Goal: Task Accomplishment & Management: Complete application form

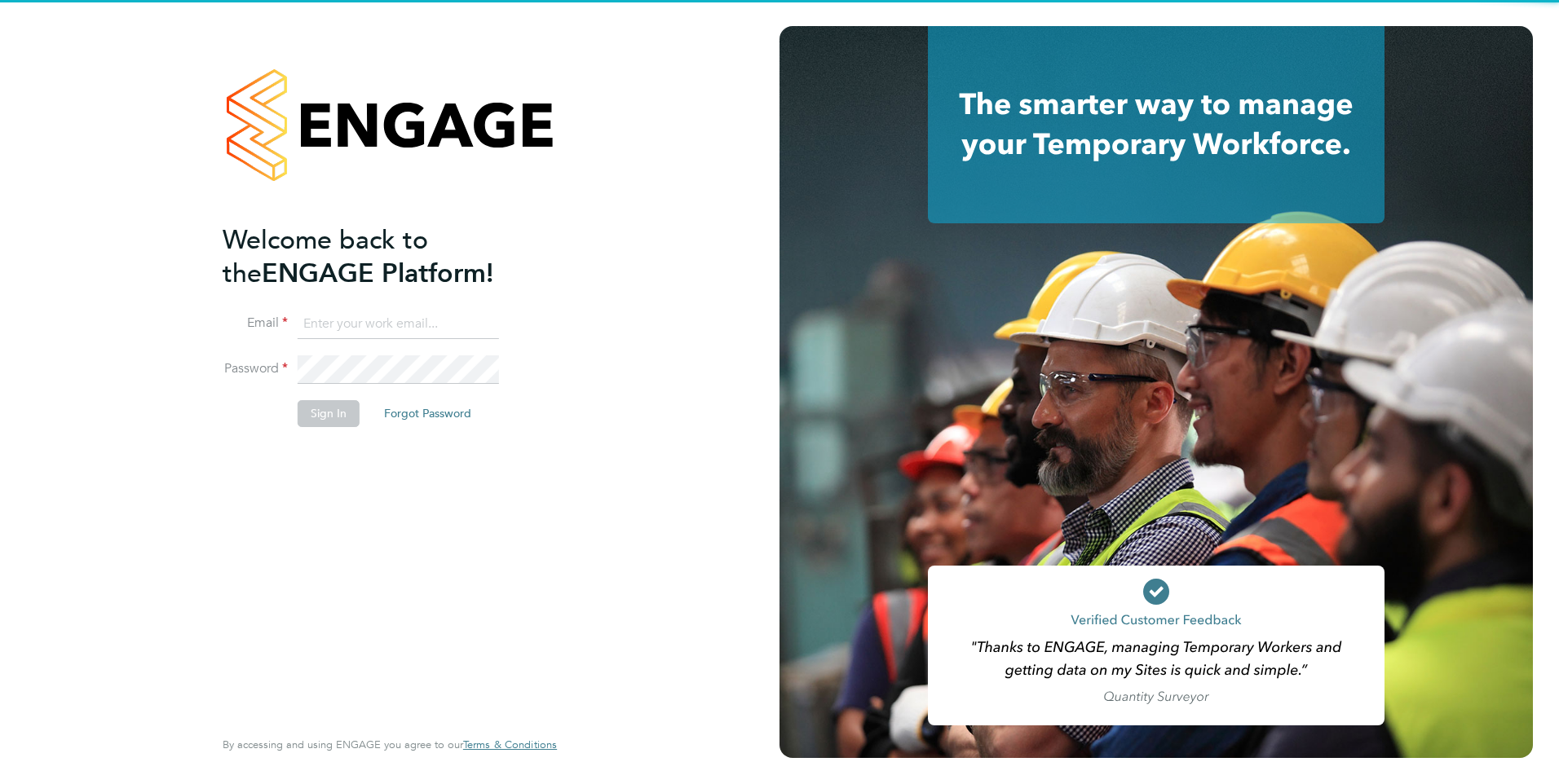
type input "[EMAIL_ADDRESS][DOMAIN_NAME]"
click at [330, 422] on button "Sign In" at bounding box center [329, 412] width 62 height 26
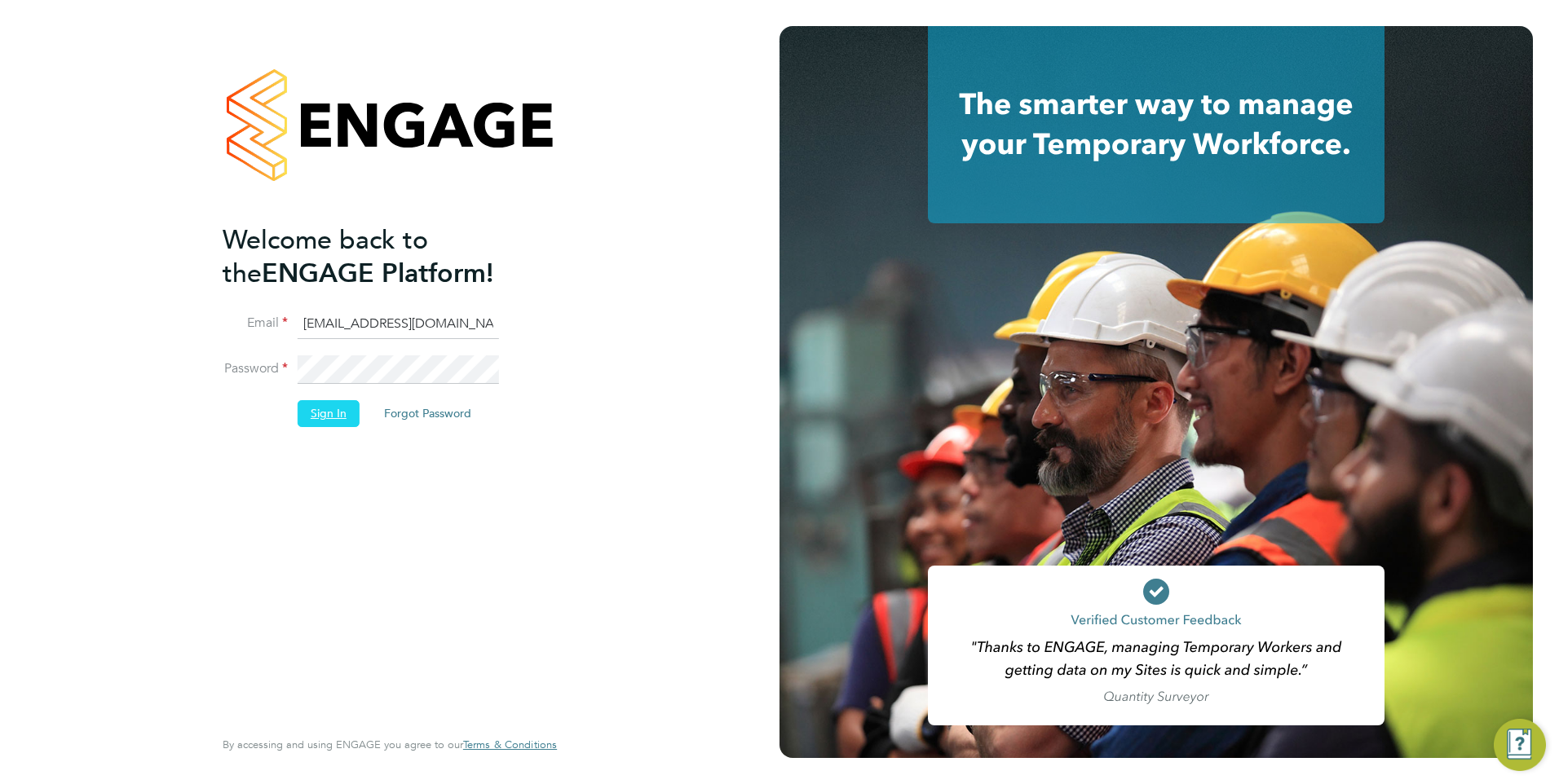
click at [336, 409] on button "Sign In" at bounding box center [329, 412] width 62 height 26
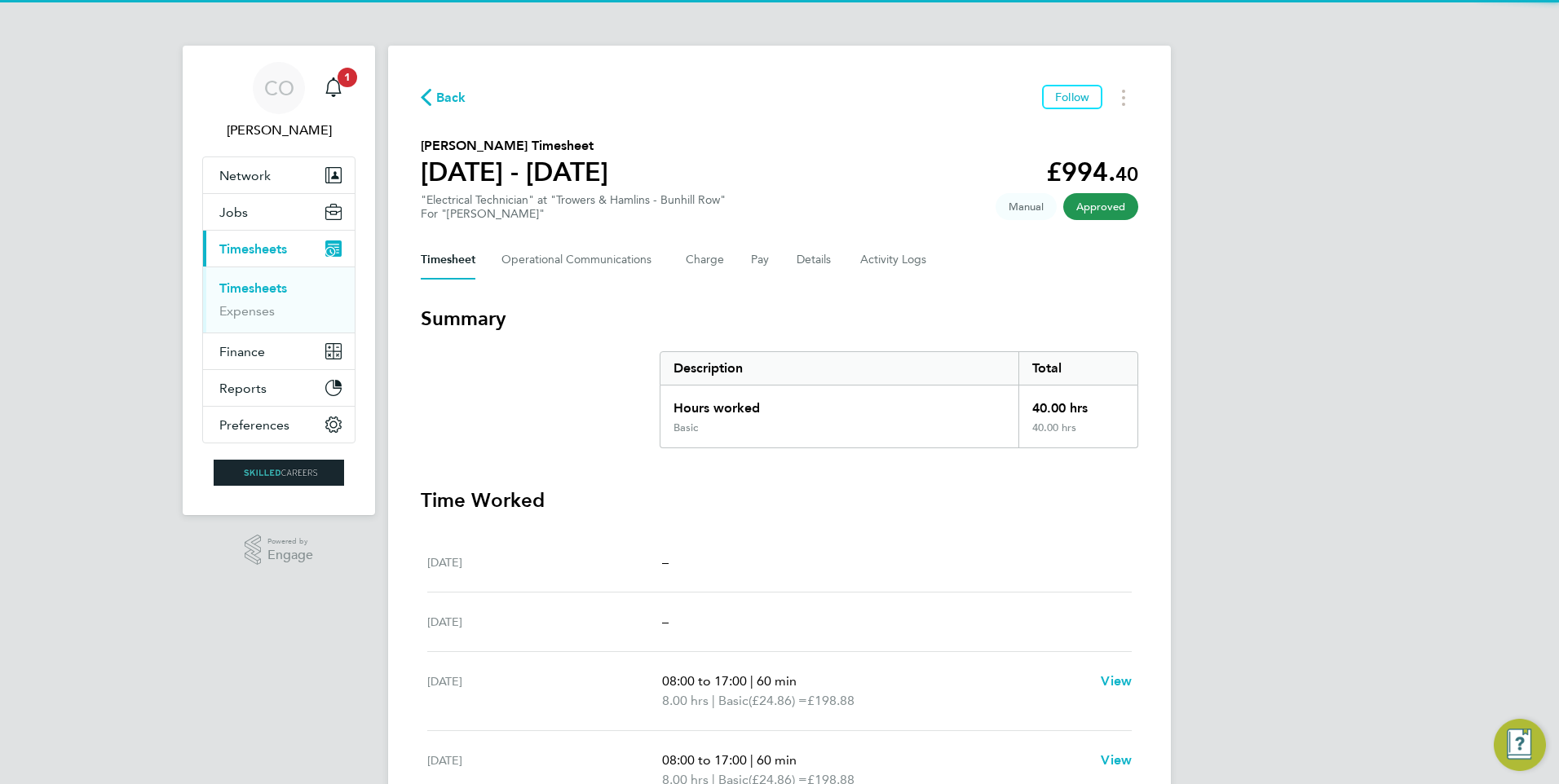
click at [471, 97] on div "Back Follow" at bounding box center [780, 97] width 717 height 25
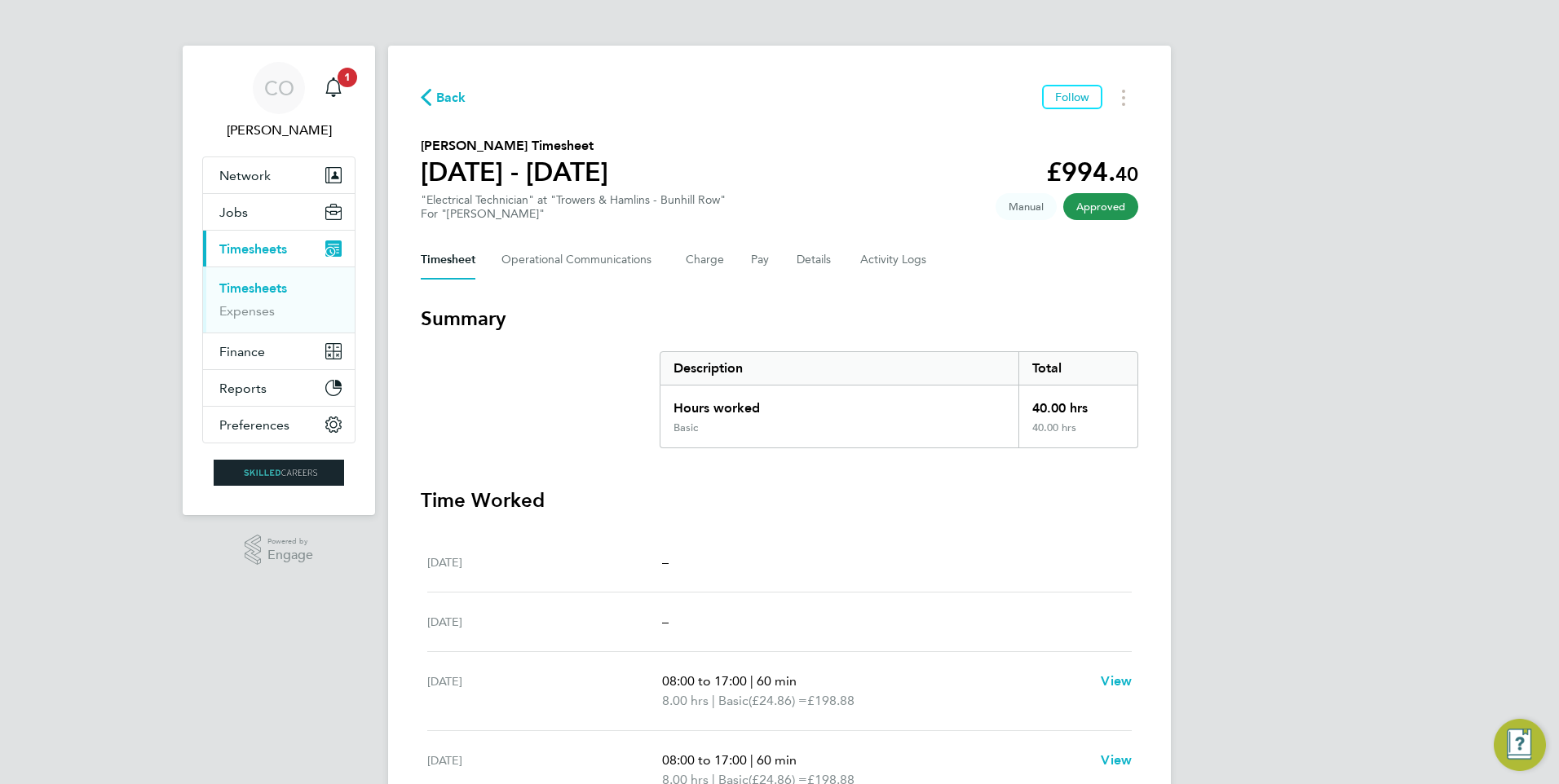
click at [447, 99] on span "Back" at bounding box center [451, 98] width 30 height 20
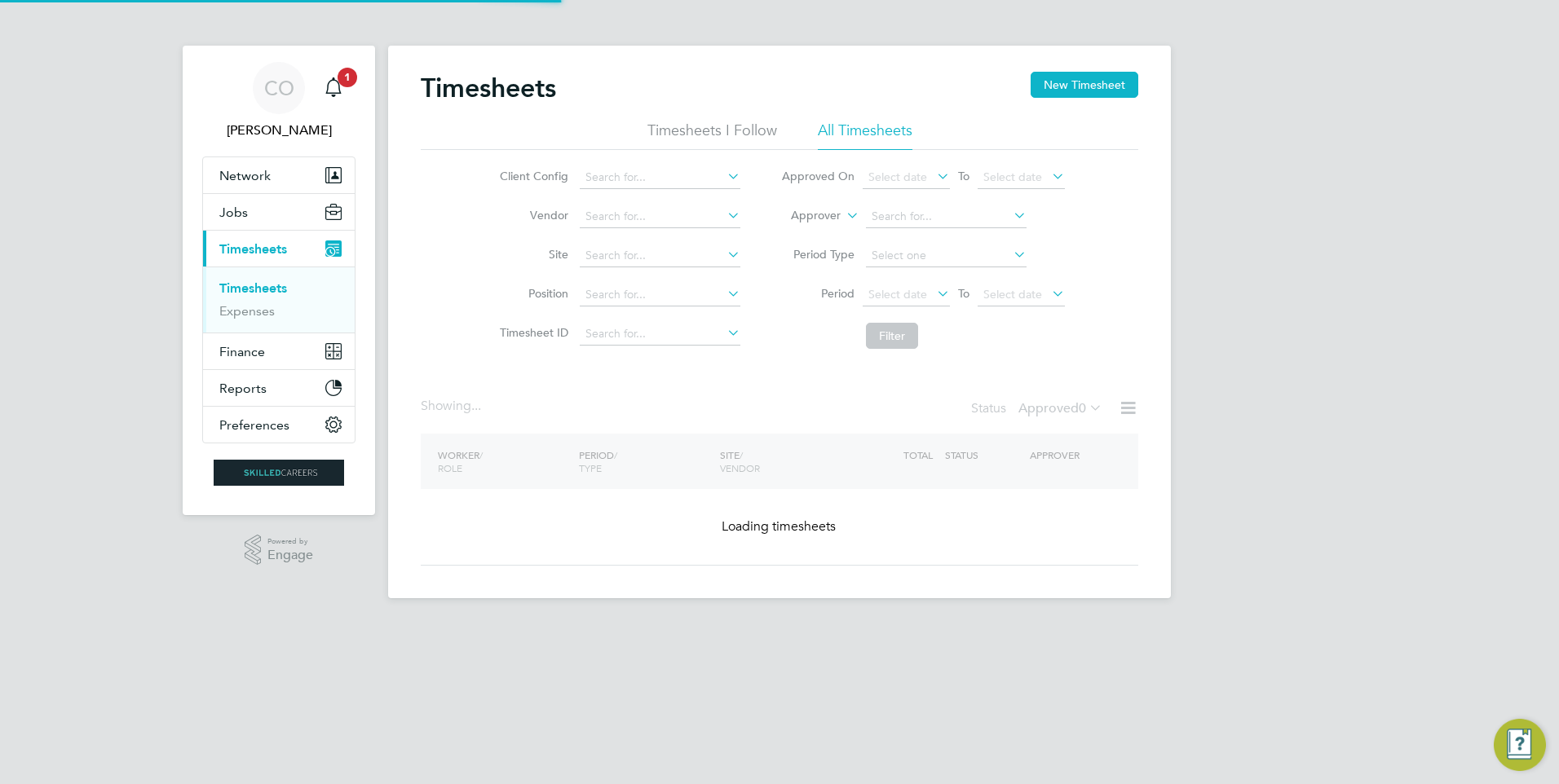
click at [1112, 79] on button "New Timesheet" at bounding box center [1085, 84] width 108 height 26
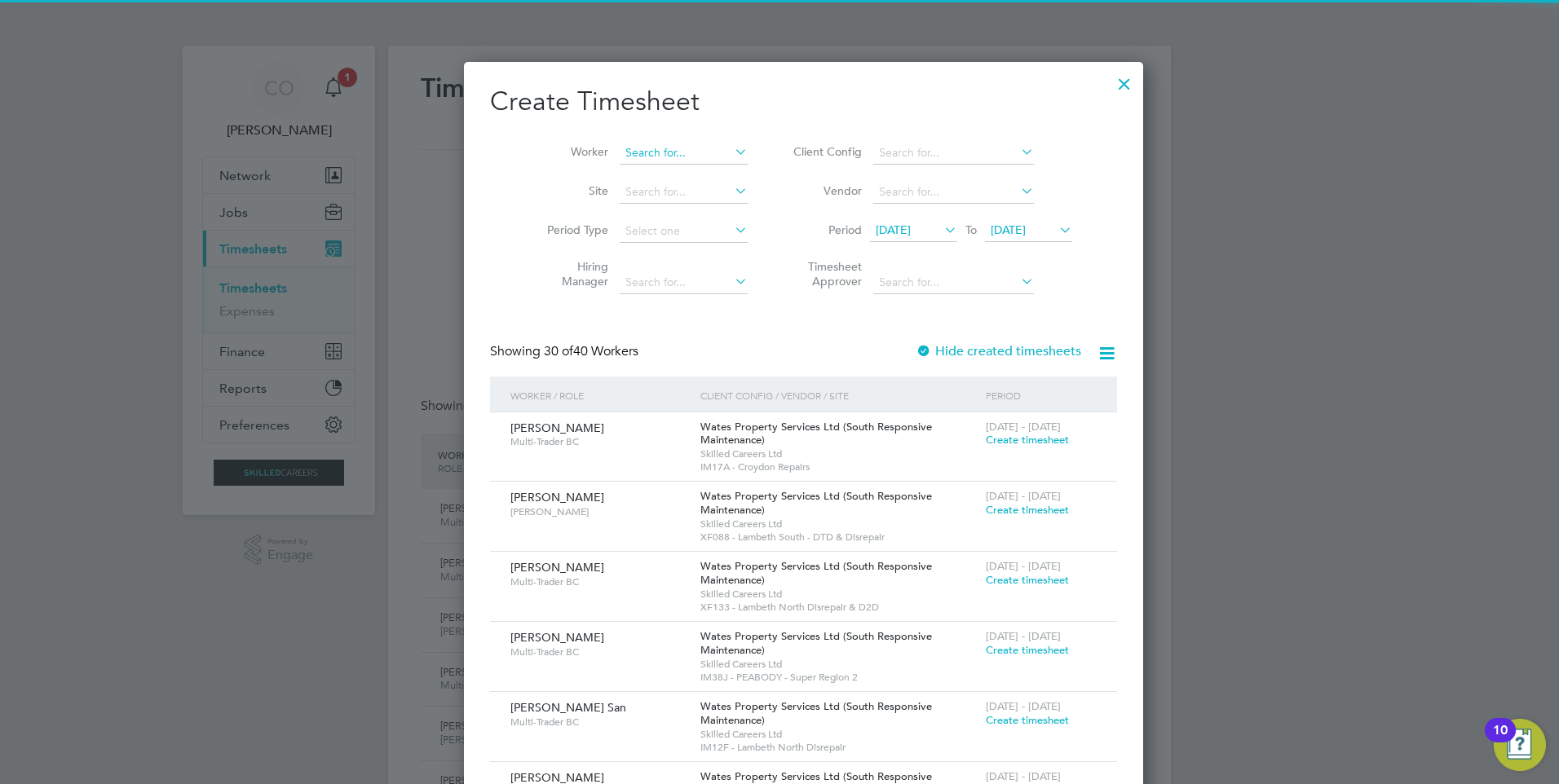
click at [619, 154] on input at bounding box center [683, 153] width 128 height 23
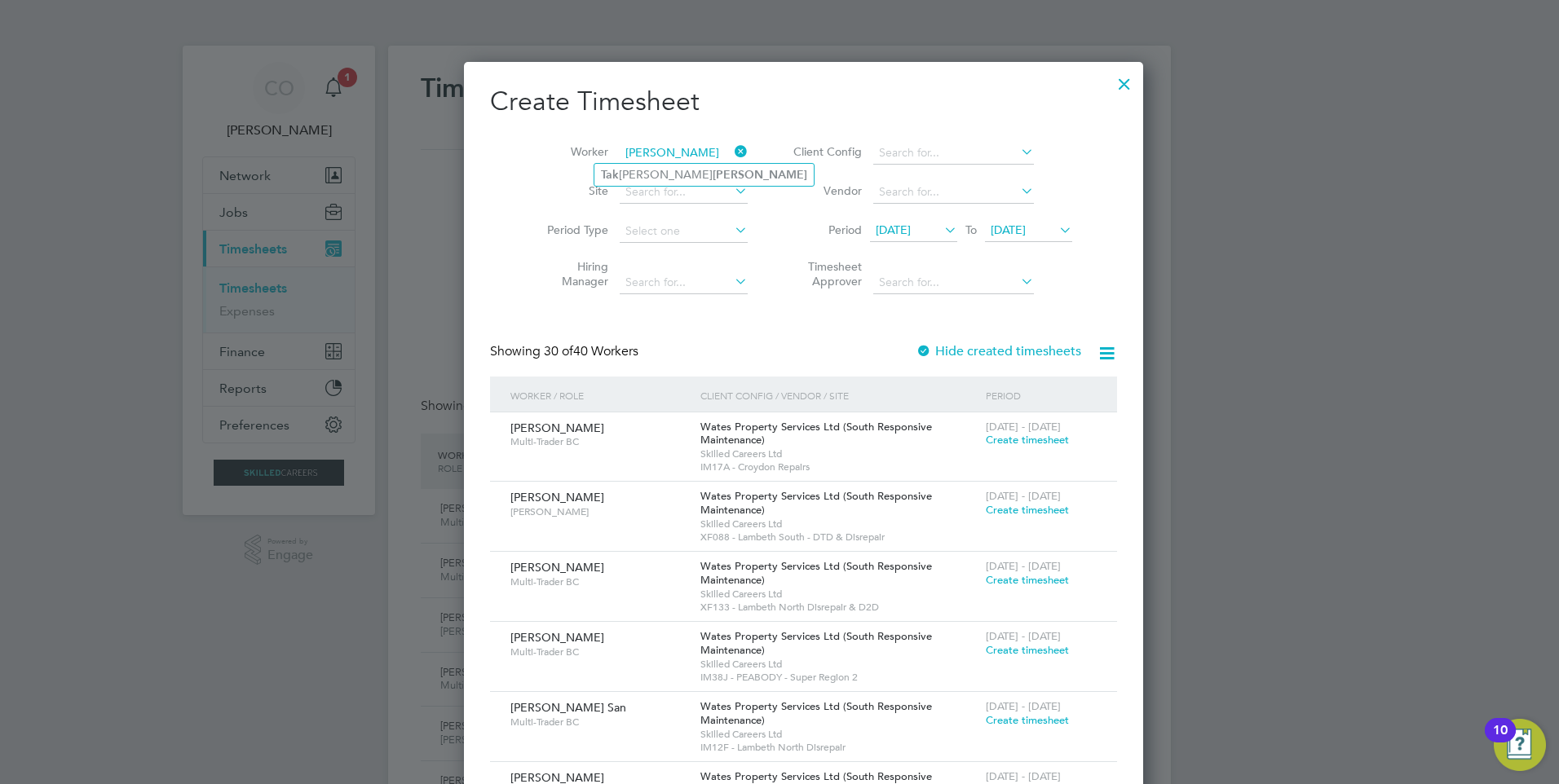
click at [640, 162] on input "wong tak" at bounding box center [683, 153] width 128 height 23
click at [712, 174] on b "Wong" at bounding box center [760, 174] width 95 height 14
type input "Tak Cheung Wong"
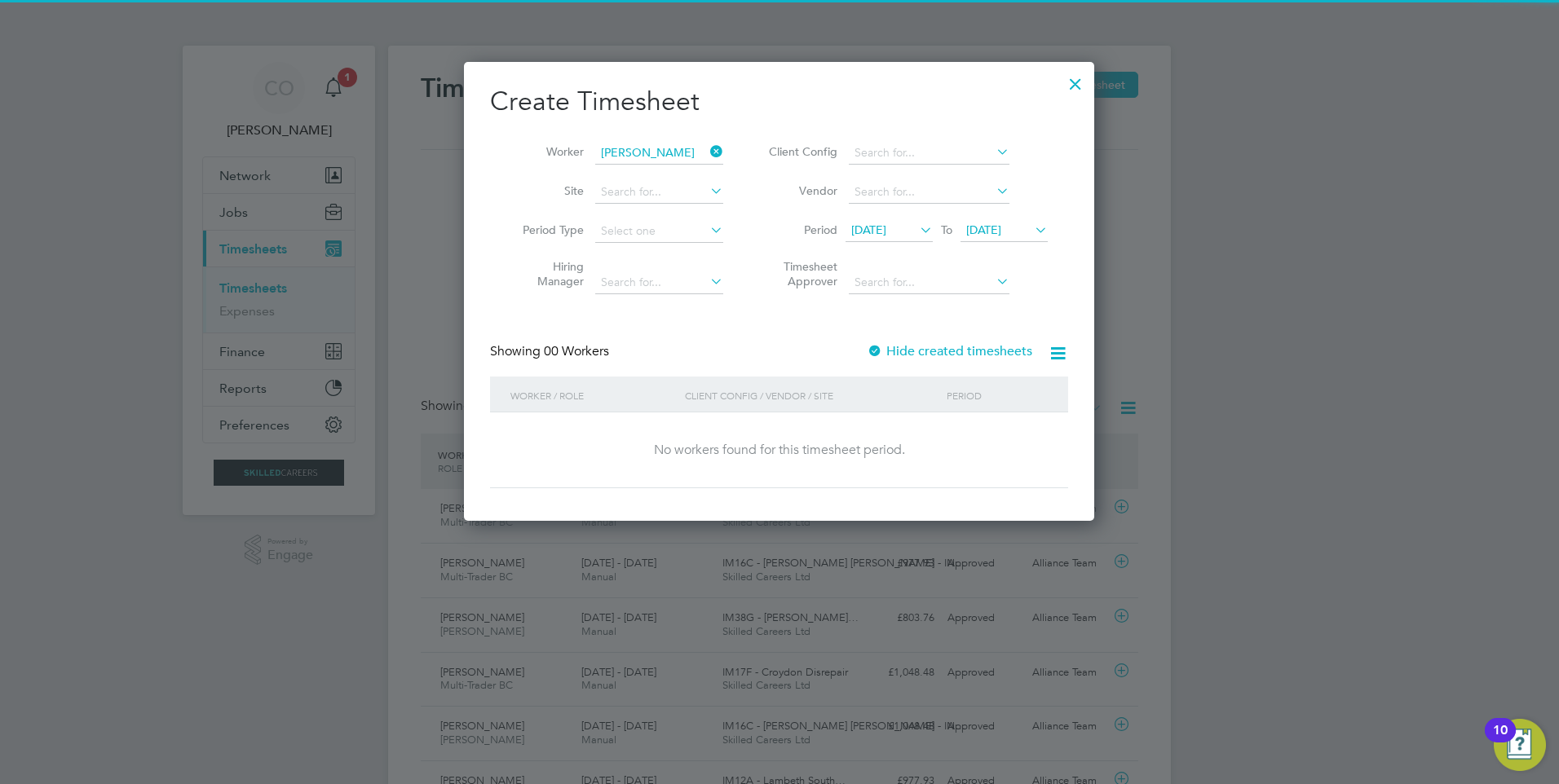
click at [978, 346] on label "Hide created timesheets" at bounding box center [949, 352] width 165 height 17
click at [882, 225] on span "17 Sep 2025" at bounding box center [868, 230] width 35 height 15
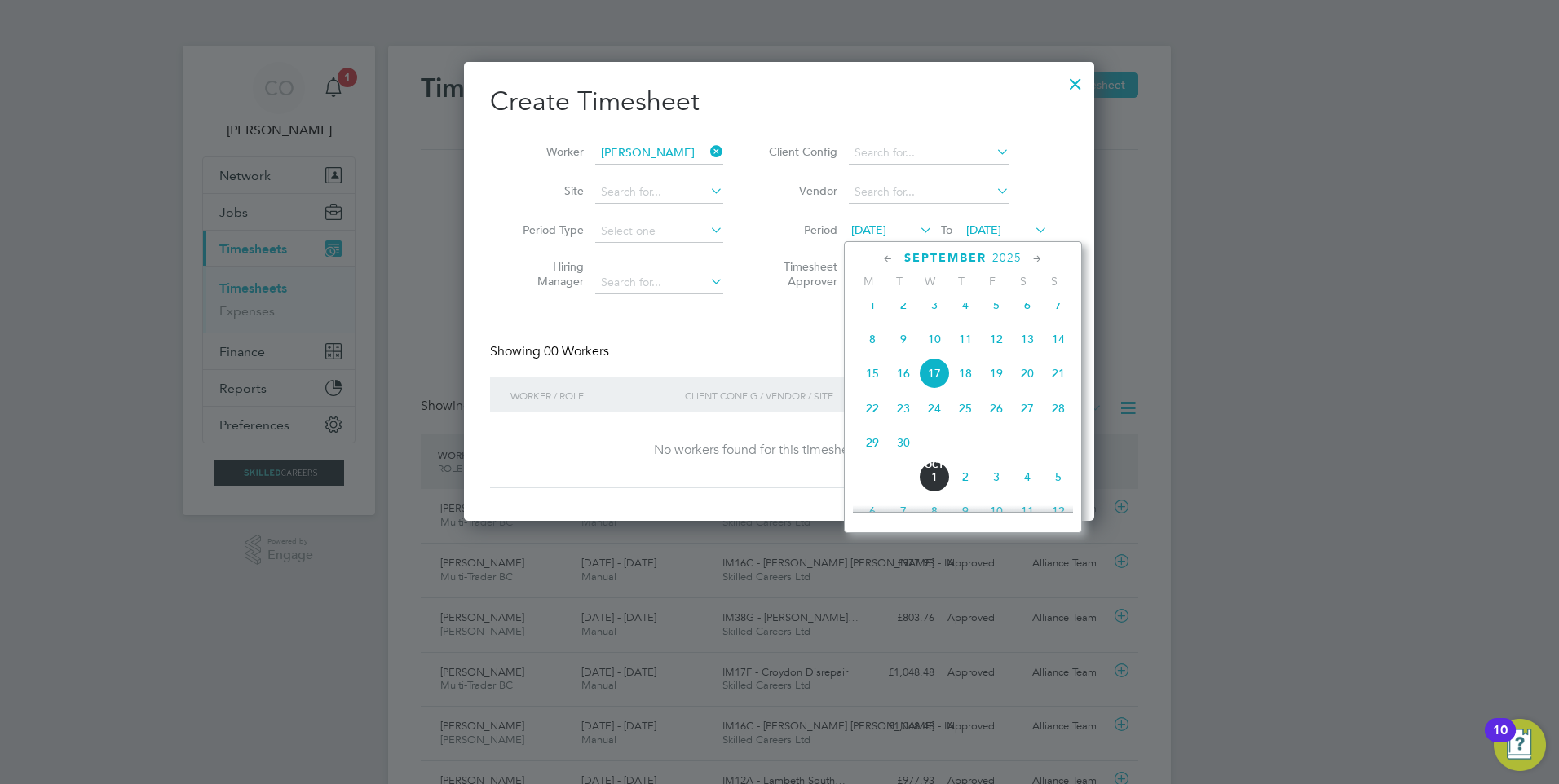
click at [872, 382] on span "15" at bounding box center [872, 373] width 31 height 31
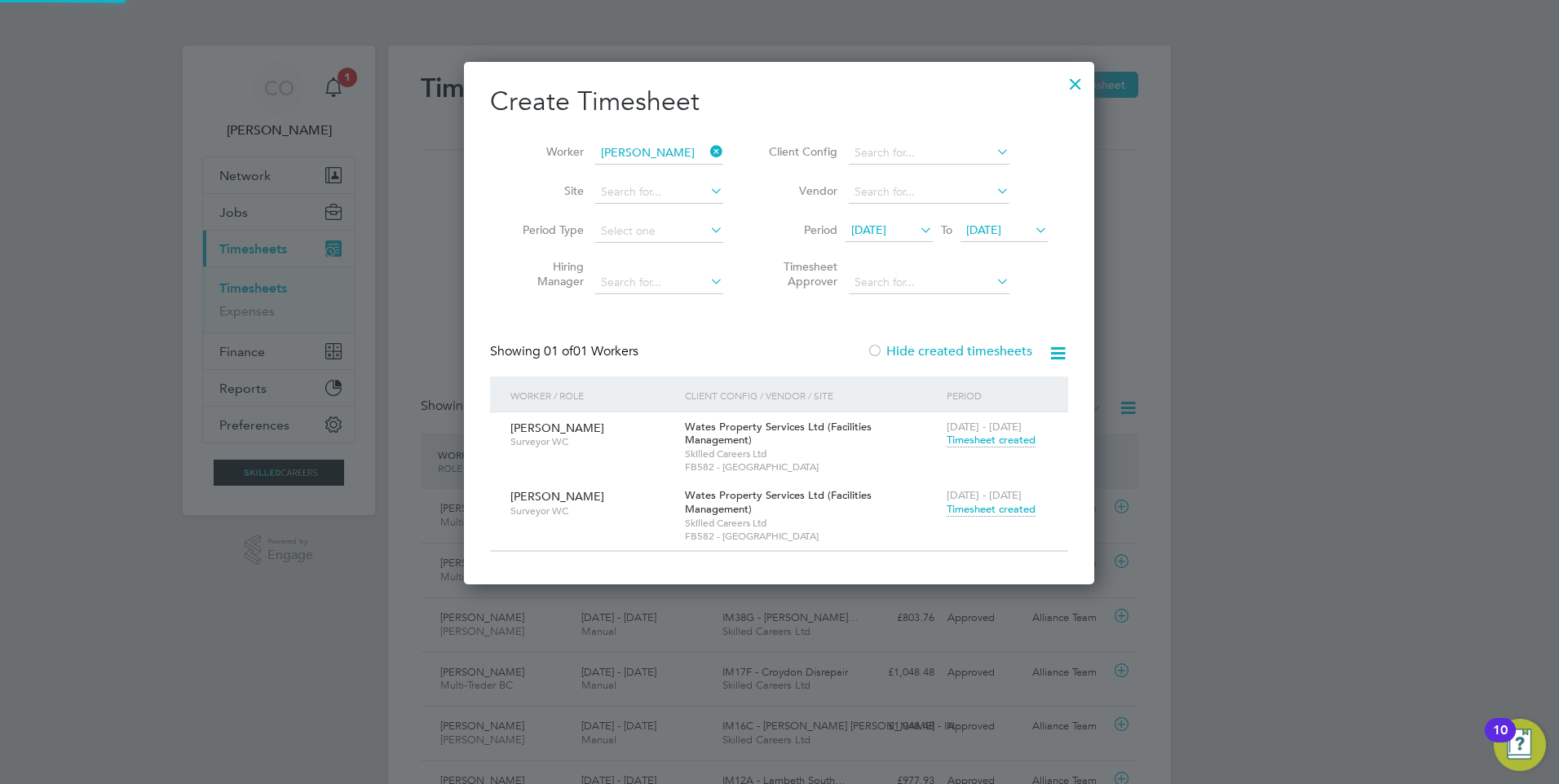
click at [980, 231] on span "24 Sep 2025" at bounding box center [984, 230] width 35 height 15
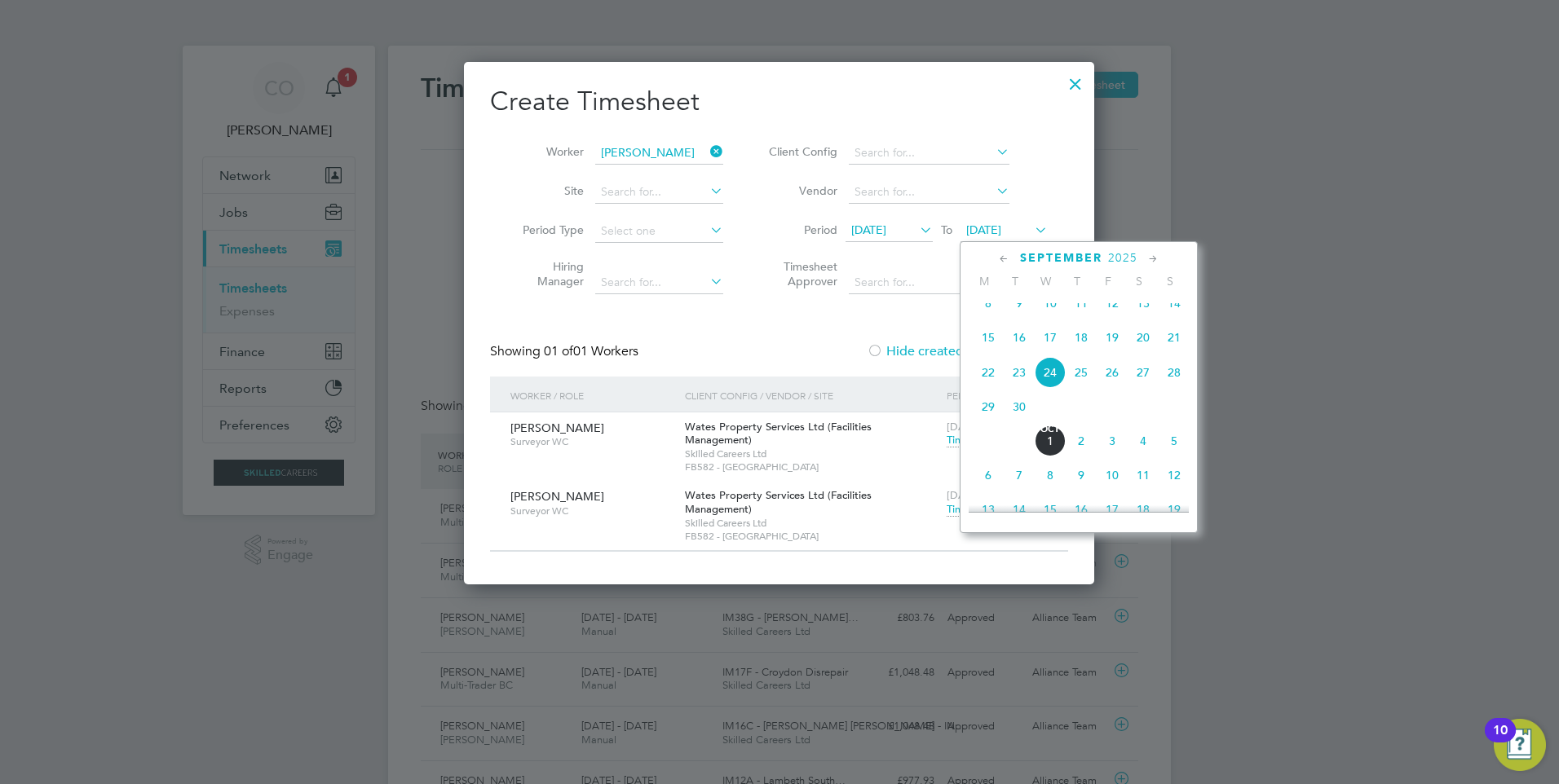
click at [1174, 350] on span "21" at bounding box center [1174, 337] width 31 height 31
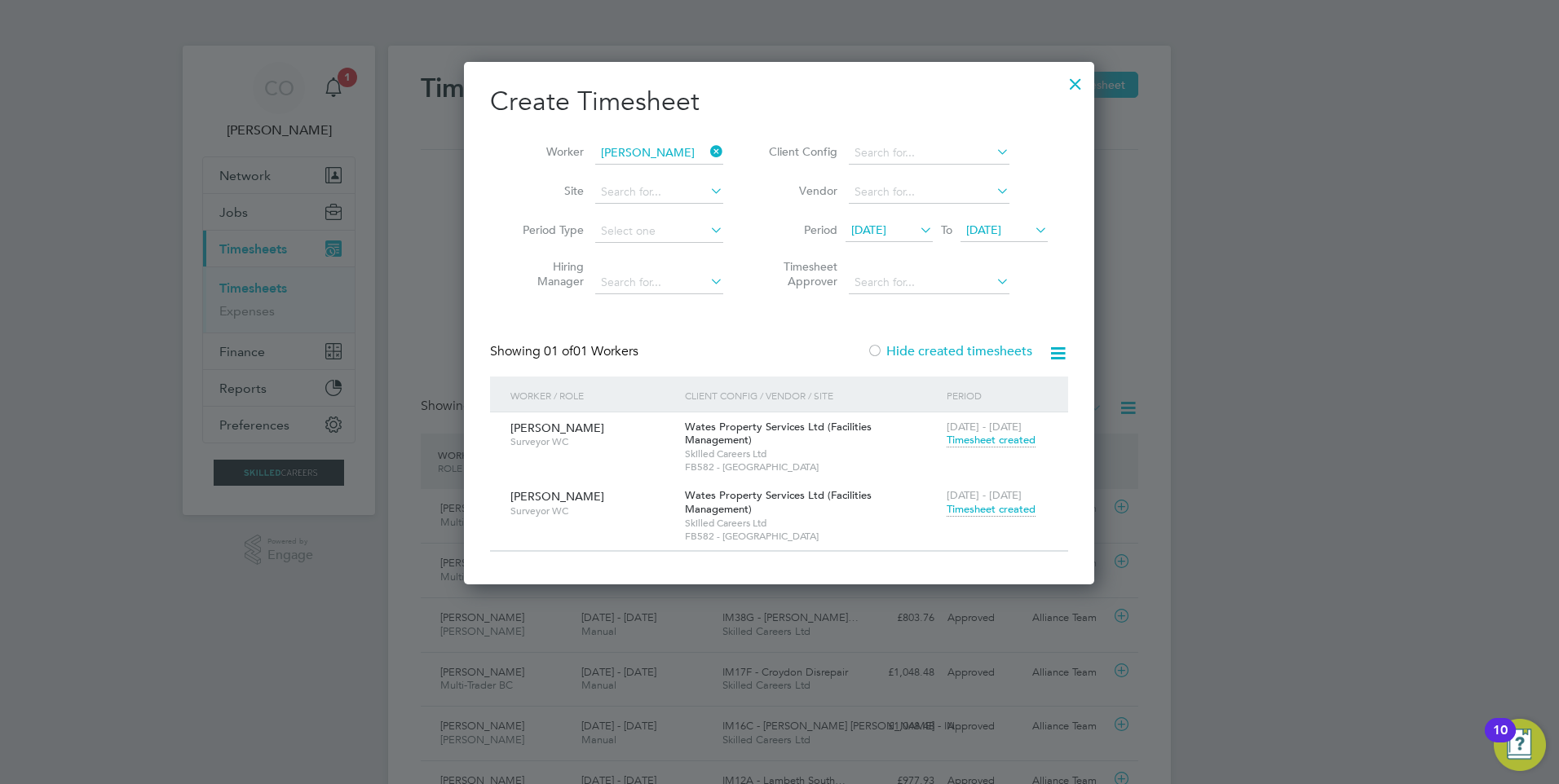
click at [972, 441] on span "Timesheet created" at bounding box center [990, 441] width 89 height 15
